Goal: Information Seeking & Learning: Find specific fact

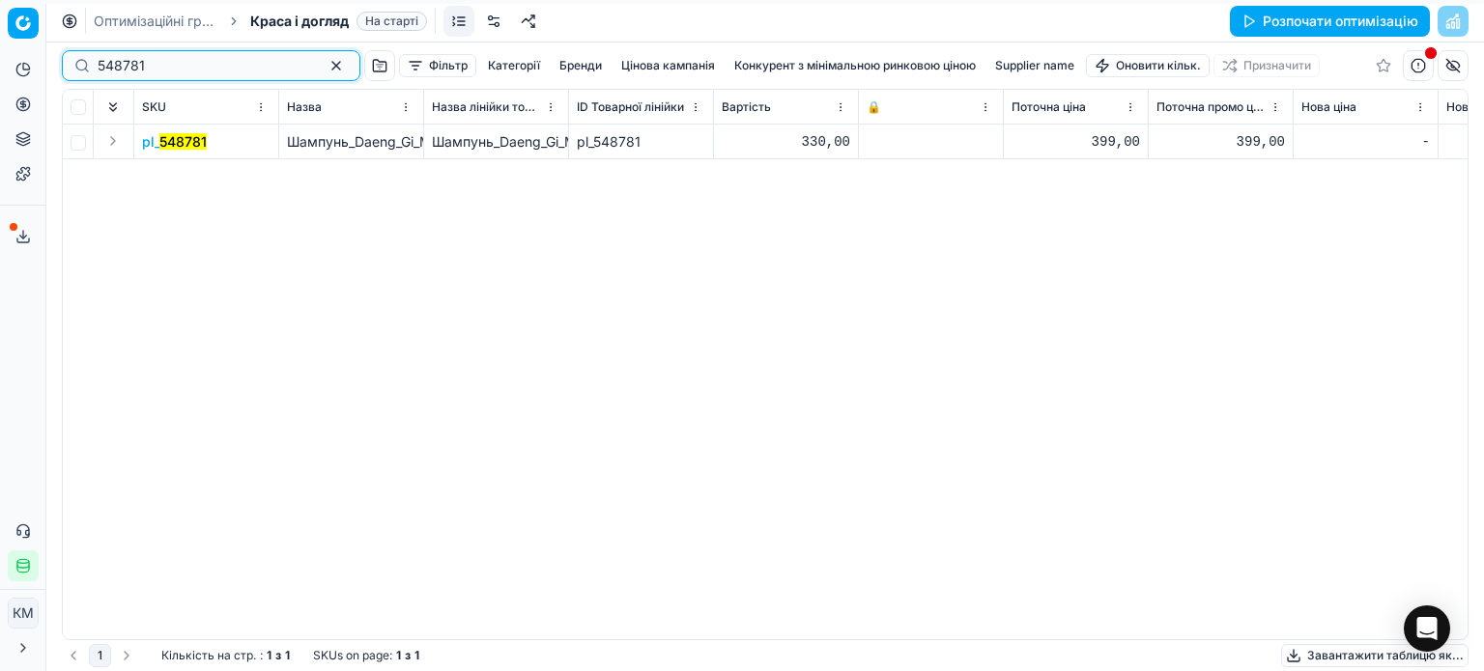
drag, startPoint x: 193, startPoint y: 58, endPoint x: 72, endPoint y: 58, distance: 120.7
click at [72, 58] on div "548781" at bounding box center [211, 65] width 298 height 31
paste input "461300"
click at [163, 138] on mark "461300" at bounding box center [183, 141] width 49 height 16
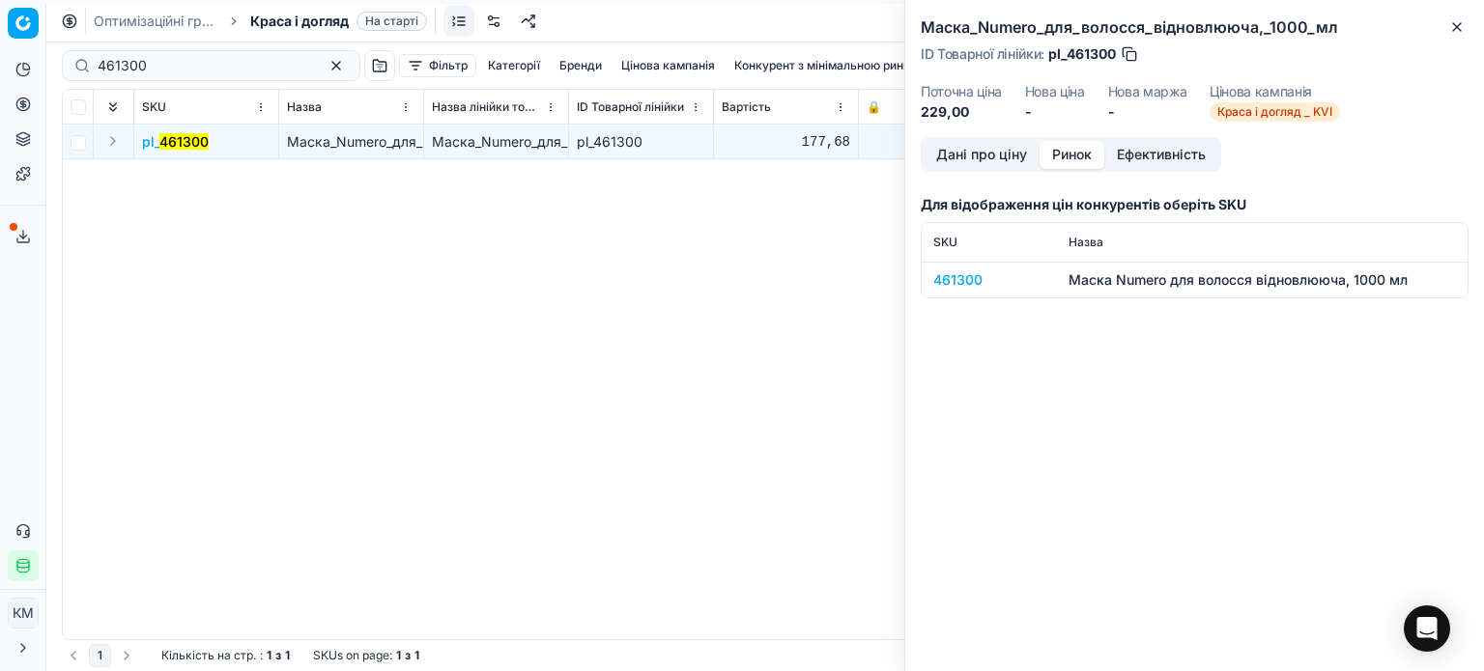
click at [1091, 149] on button "Ринок" at bounding box center [1071, 155] width 65 height 28
click at [981, 283] on div "461300" at bounding box center [989, 279] width 112 height 19
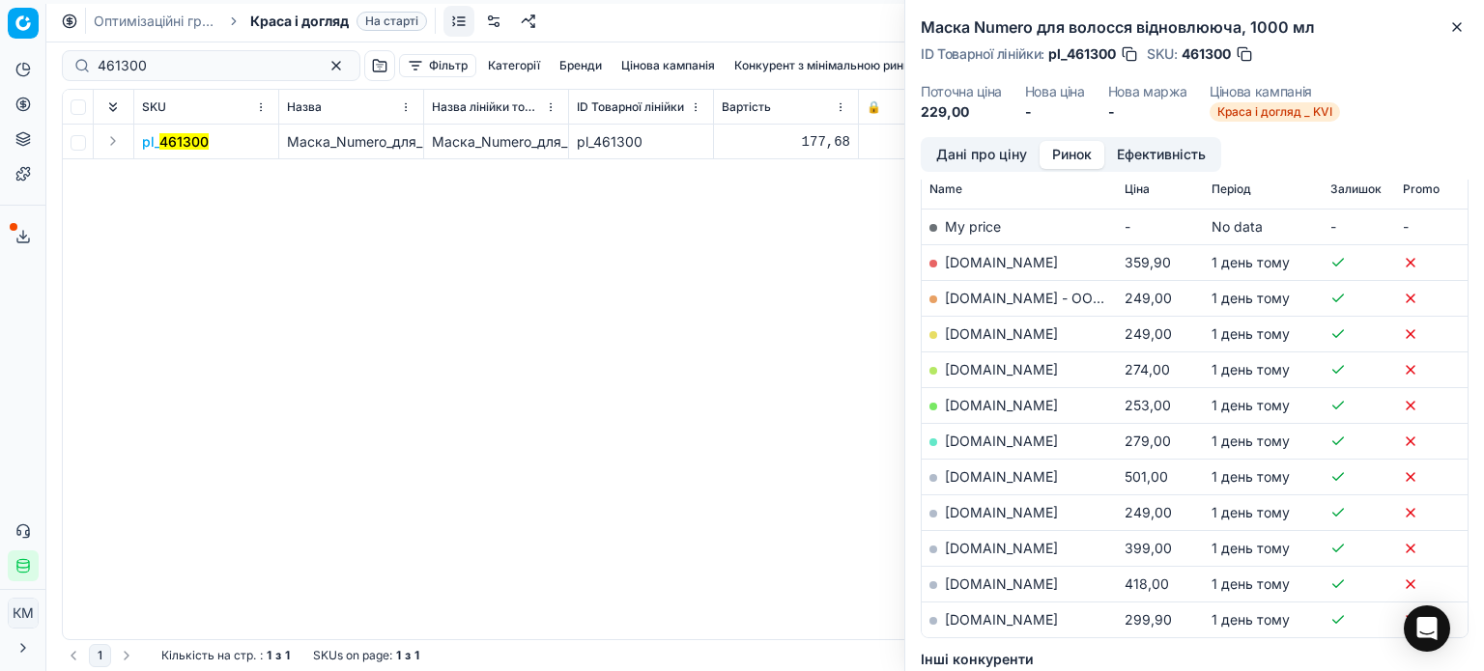
scroll to position [290, 0]
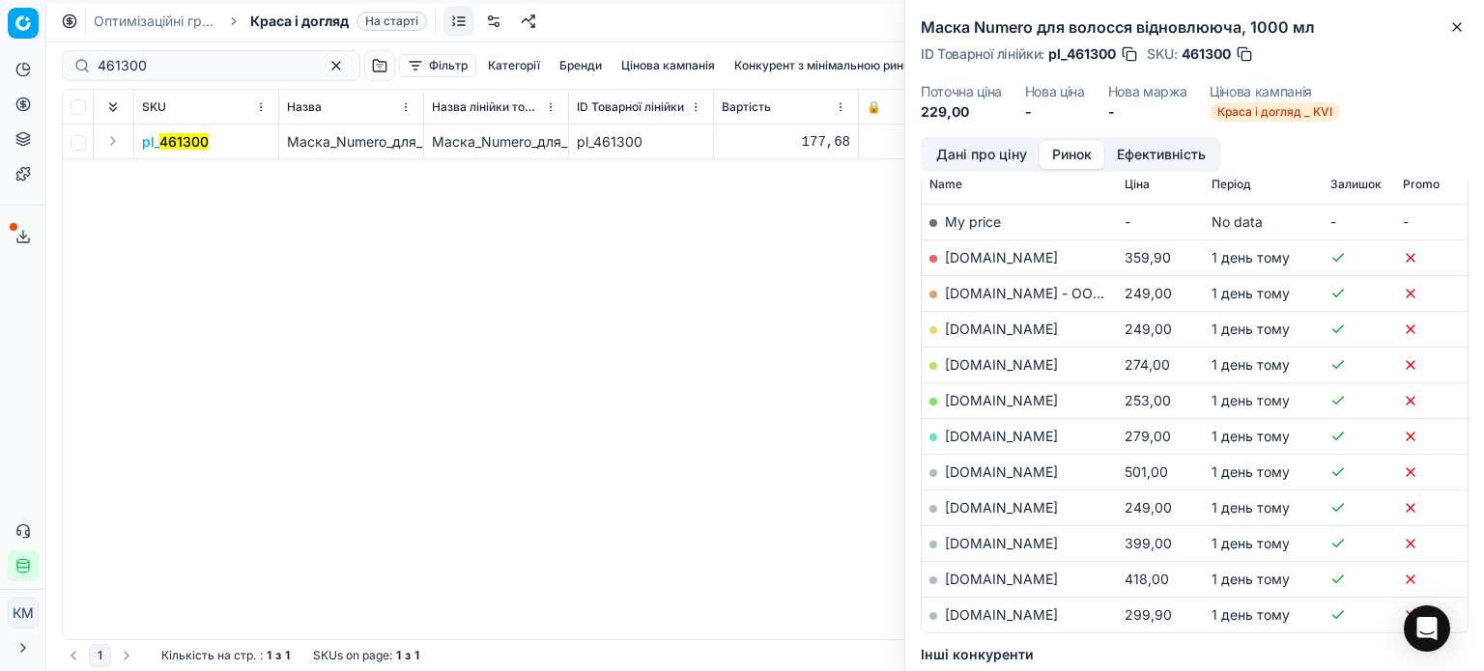
click at [981, 330] on link "[DOMAIN_NAME]" at bounding box center [1001, 329] width 113 height 16
click at [1455, 22] on icon "button" at bounding box center [1456, 26] width 15 height 15
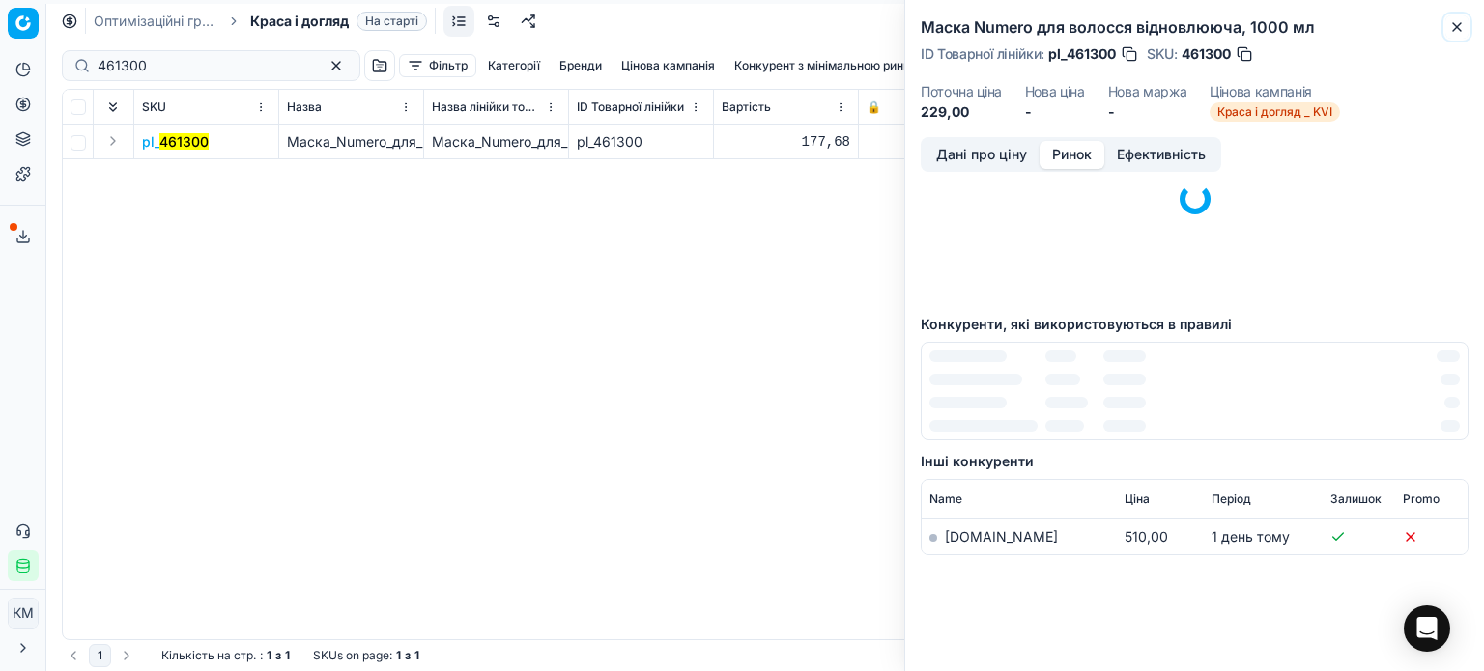
scroll to position [118, 0]
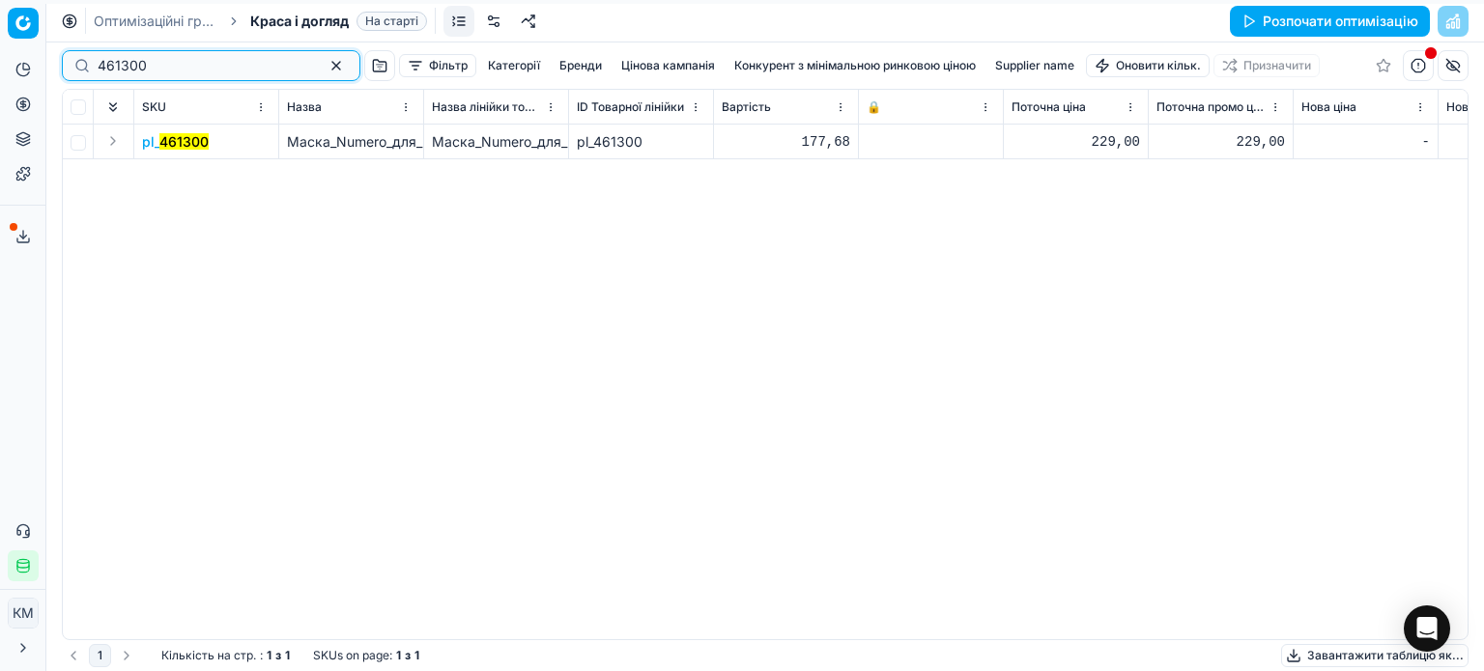
drag, startPoint x: 182, startPoint y: 67, endPoint x: 48, endPoint y: 61, distance: 133.4
click at [48, 61] on div "Pricing platform Аналітика Цінова оптимізація Асортимент продукції Шаблони Серв…" at bounding box center [742, 335] width 1484 height 671
paste input "33926"
type input "339260"
click at [159, 142] on mark "339260" at bounding box center [185, 141] width 52 height 16
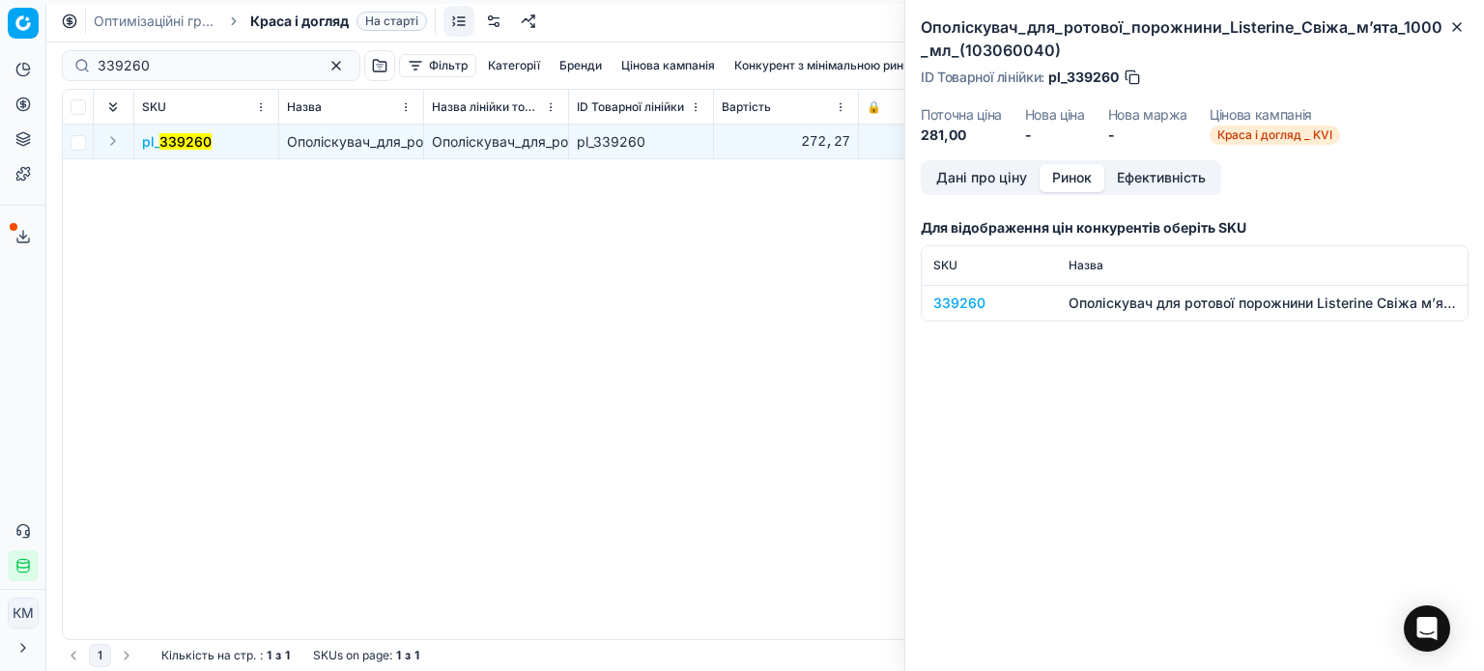
click at [1087, 176] on button "Ринок" at bounding box center [1071, 178] width 65 height 28
click at [972, 306] on div "339260" at bounding box center [989, 303] width 112 height 19
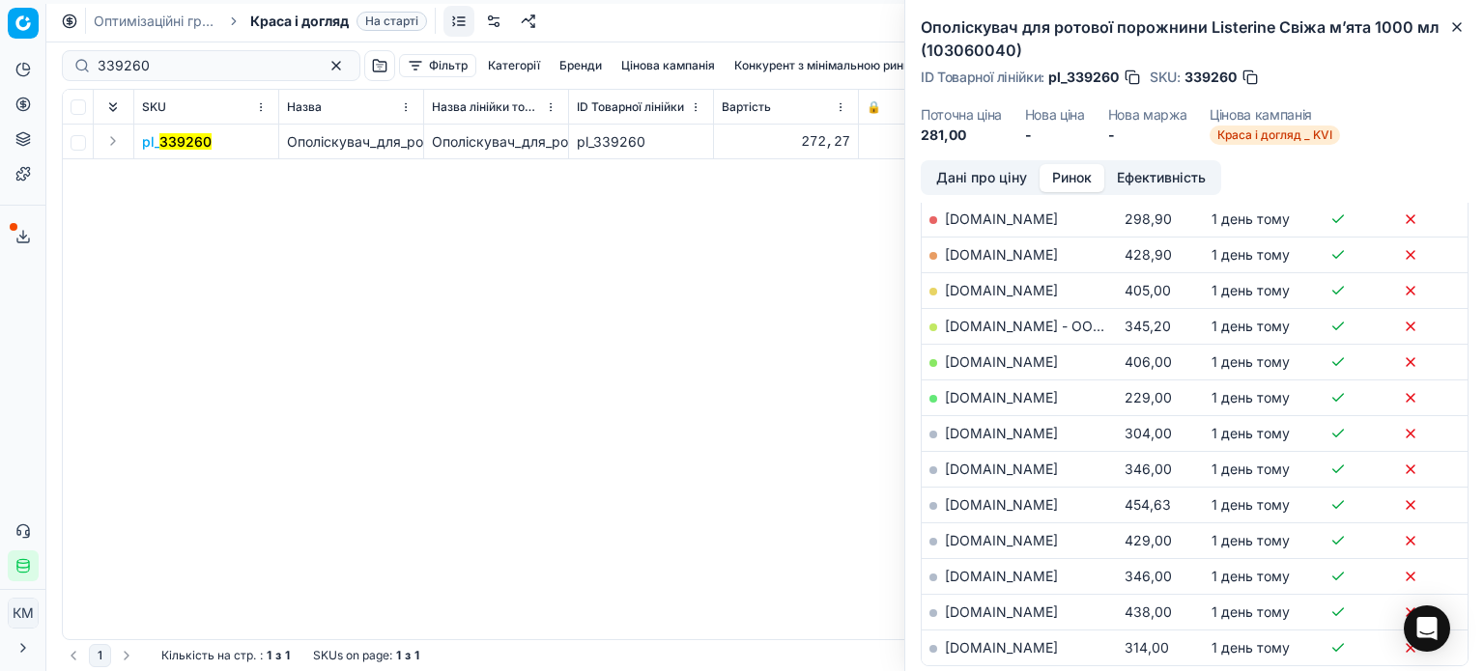
scroll to position [386, 0]
click at [975, 362] on link "[DOMAIN_NAME]" at bounding box center [1001, 363] width 113 height 16
click at [1462, 34] on icon "button" at bounding box center [1456, 26] width 15 height 15
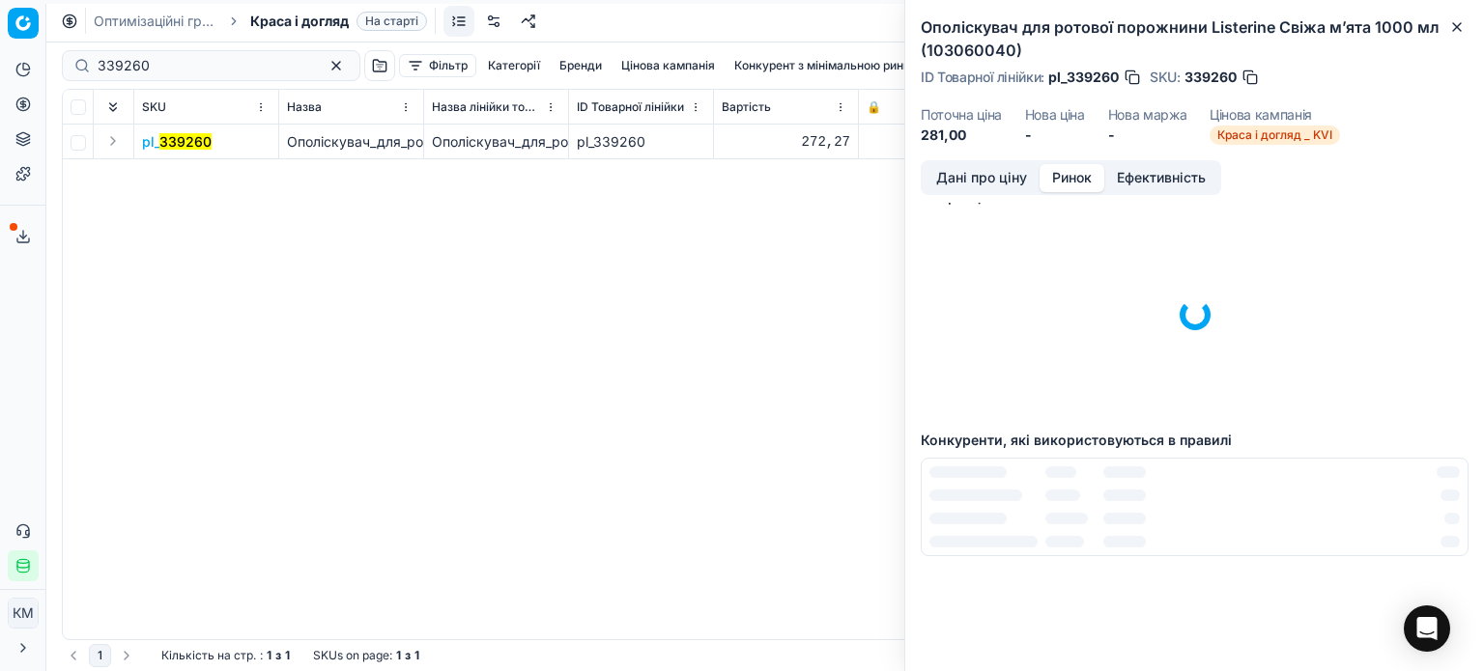
scroll to position [0, 0]
